Goal: Find specific page/section: Find specific page/section

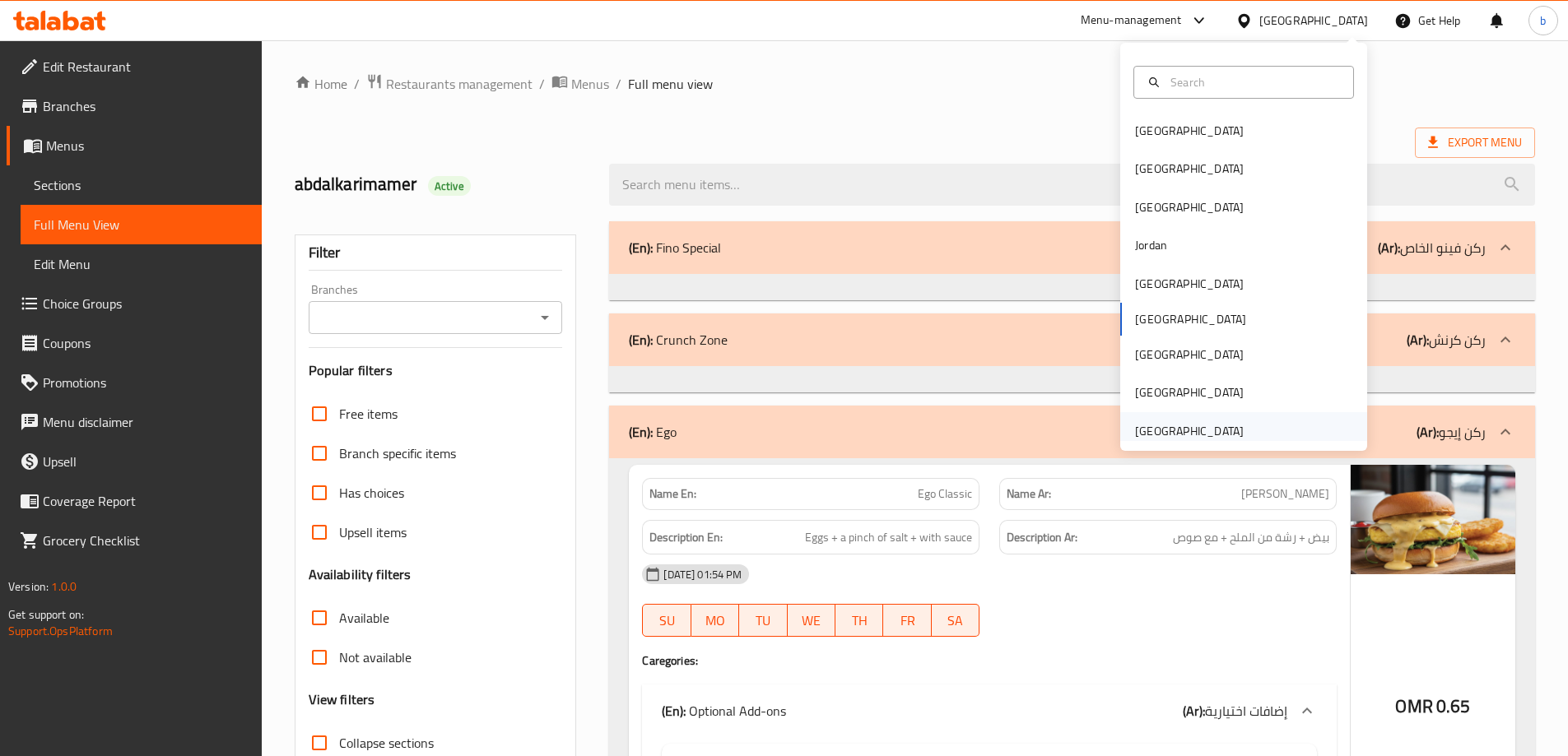
click at [1238, 426] on div "[GEOGRAPHIC_DATA]" at bounding box center [1189, 431] width 135 height 38
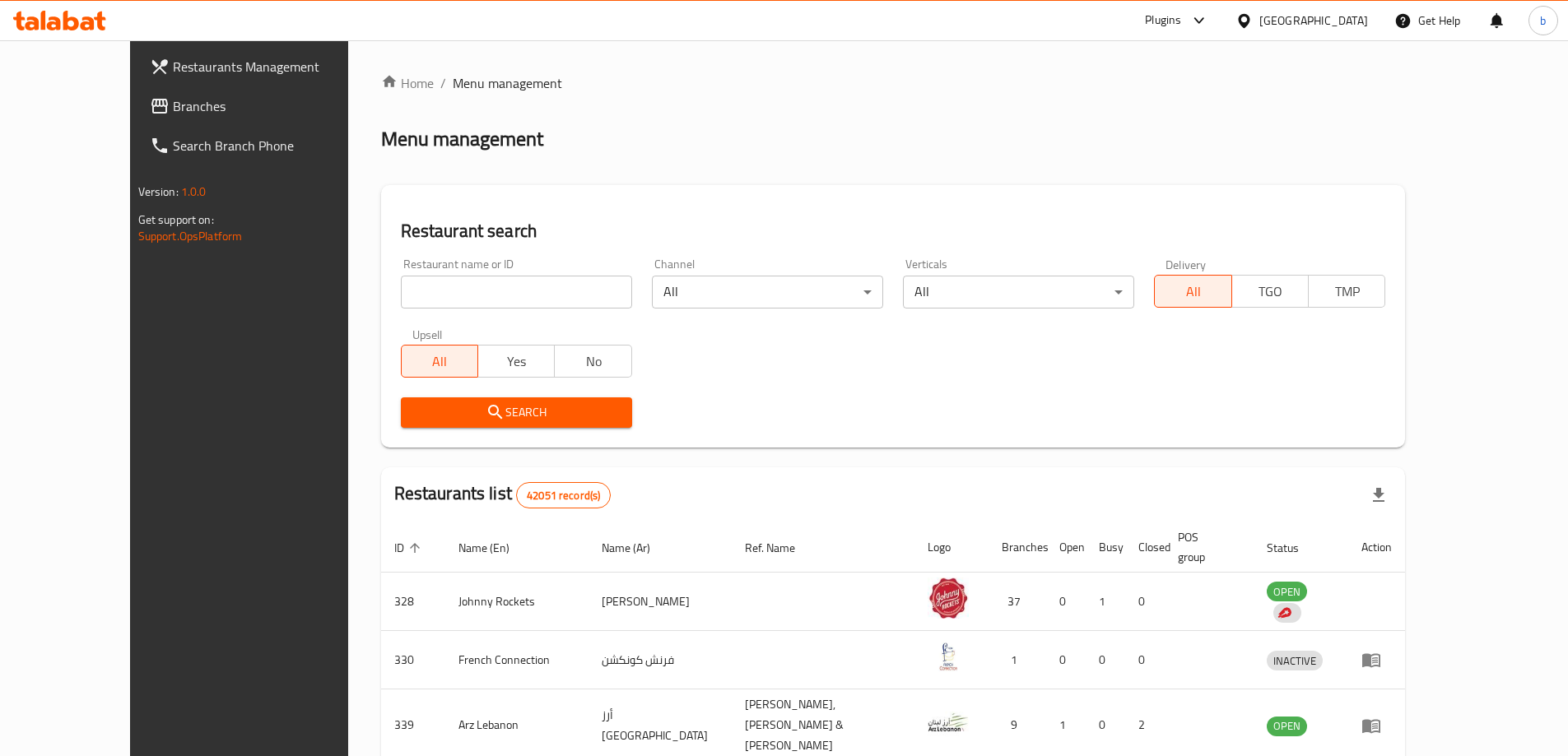
click at [499, 281] on input "search" at bounding box center [516, 291] width 232 height 33
paste input "780657"
type input "780657"
click at [173, 103] on span "Branches" at bounding box center [275, 106] width 206 height 20
